Goal: Information Seeking & Learning: Learn about a topic

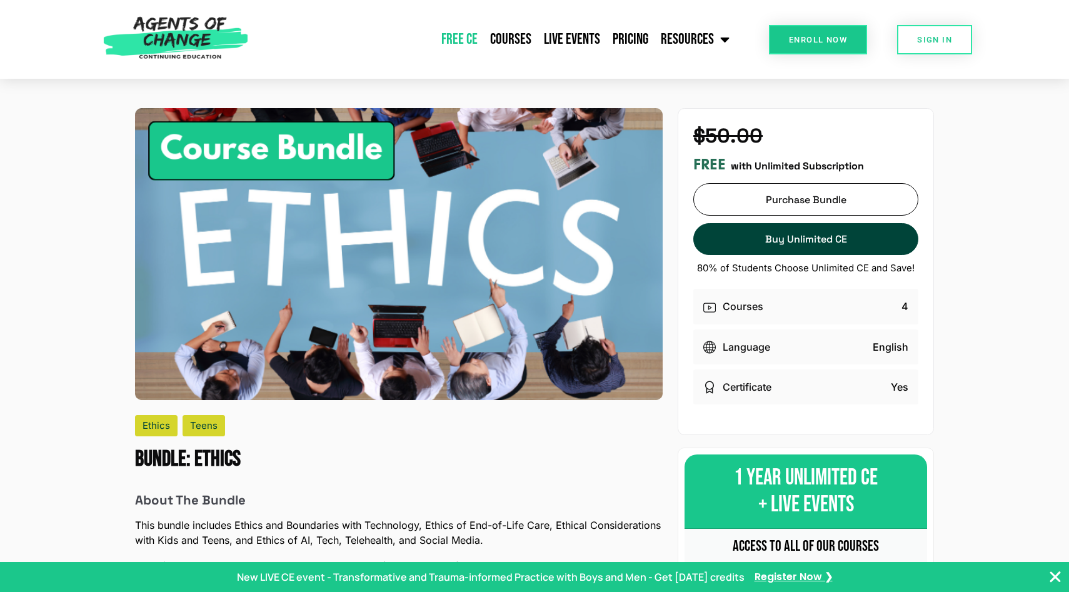
click at [464, 40] on link "Free CE" at bounding box center [459, 39] width 49 height 31
